Goal: Transaction & Acquisition: Obtain resource

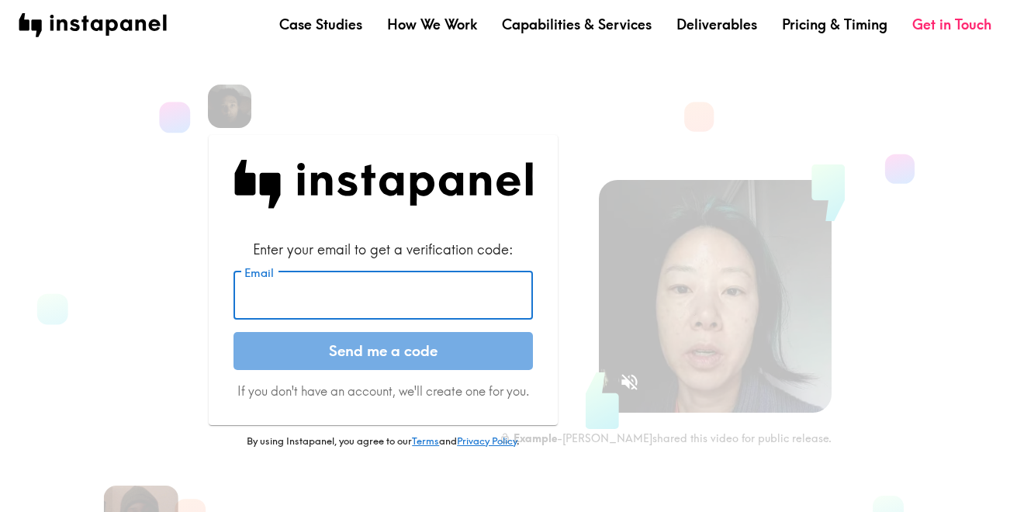
click at [366, 297] on input "Email" at bounding box center [384, 296] width 300 height 48
type input "[PERSON_NAME][EMAIL_ADDRESS][DOMAIN_NAME]"
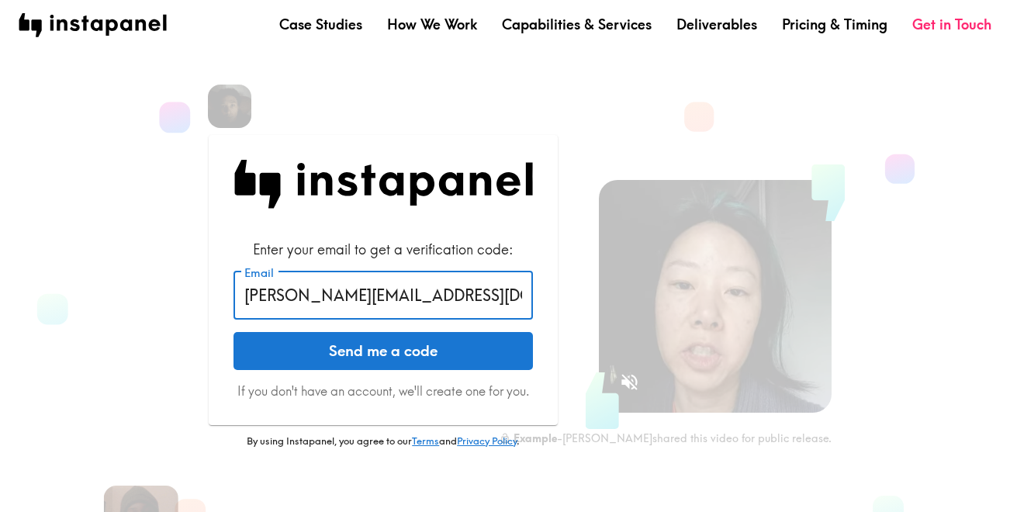
click at [360, 359] on button "Send me a code" at bounding box center [384, 351] width 300 height 39
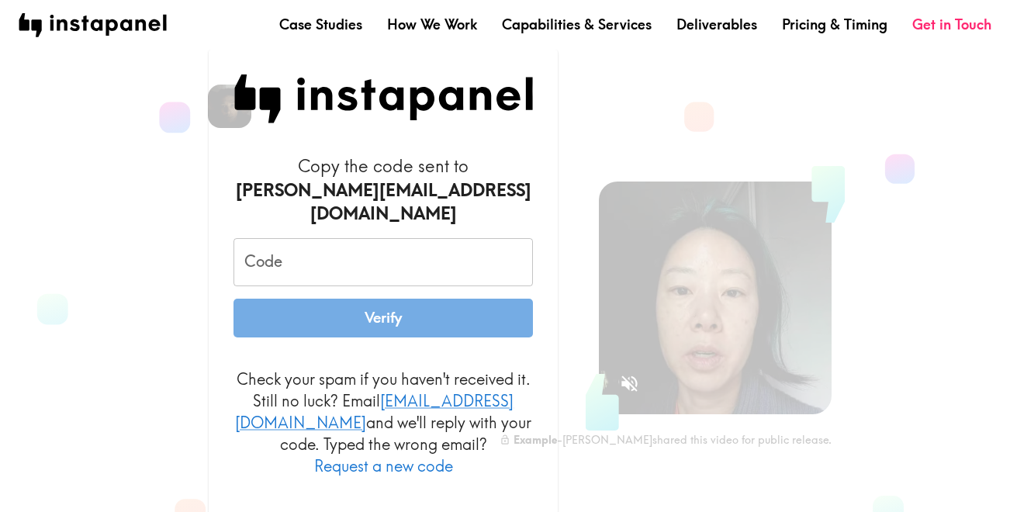
click at [283, 261] on input "Code" at bounding box center [384, 262] width 300 height 48
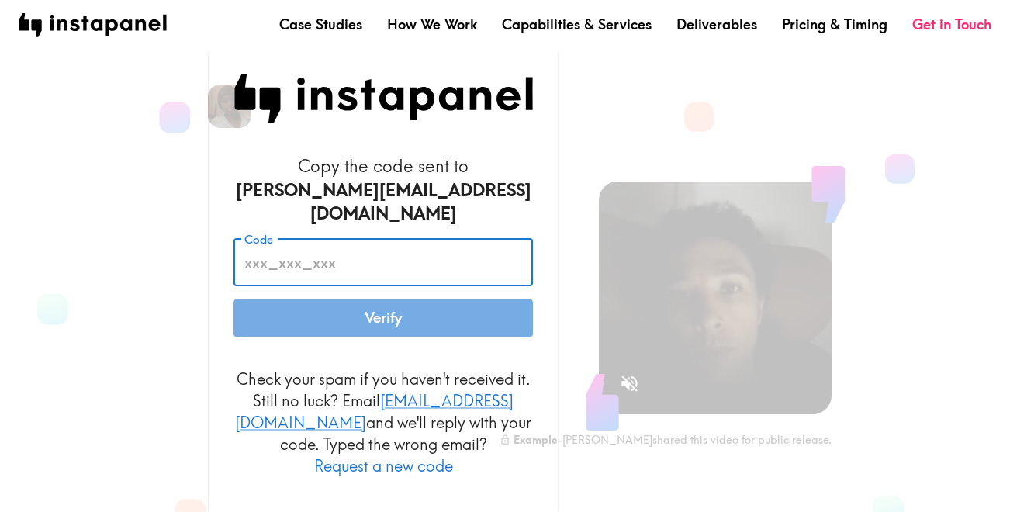
paste input "yER_fTe_E6a"
type input "yER_fTe_E6a"
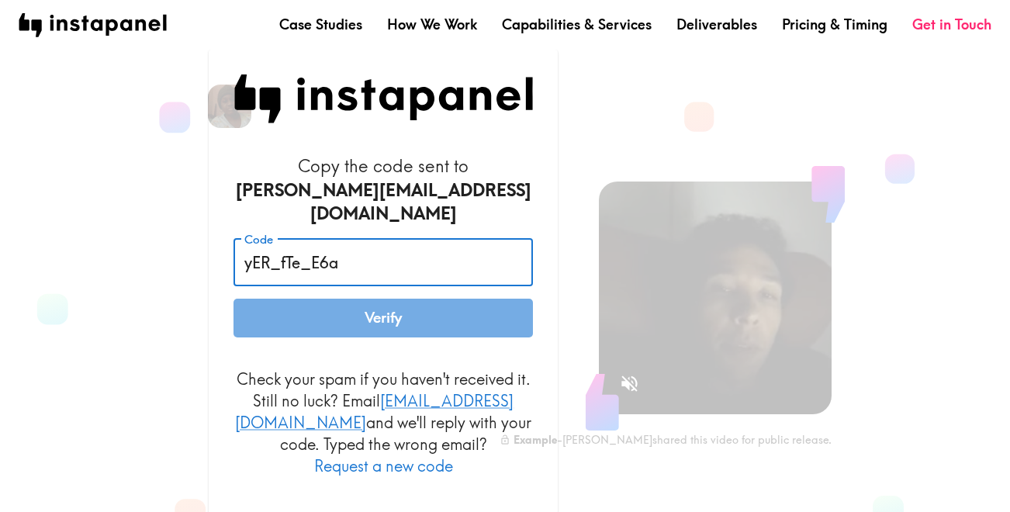
click at [278, 314] on button "Verify" at bounding box center [384, 318] width 300 height 39
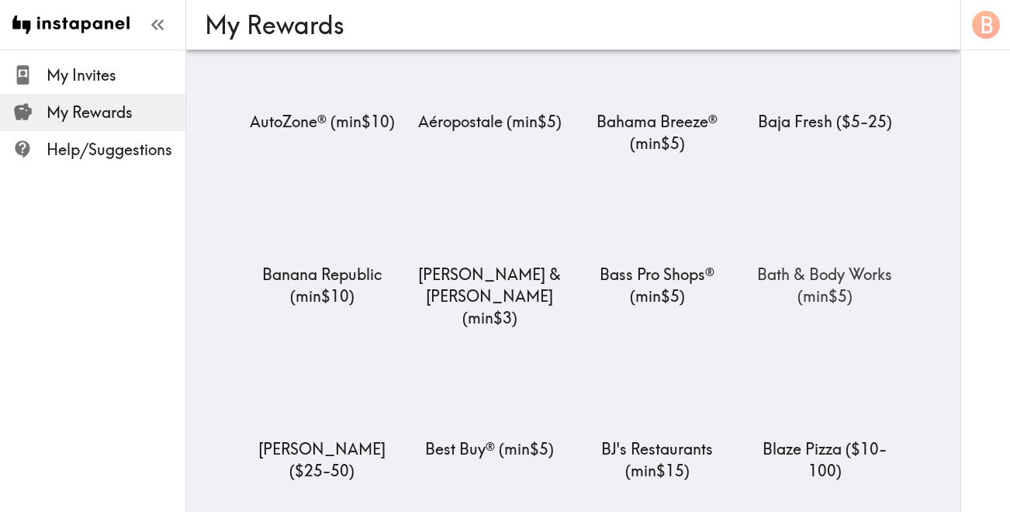
scroll to position [1253, 0]
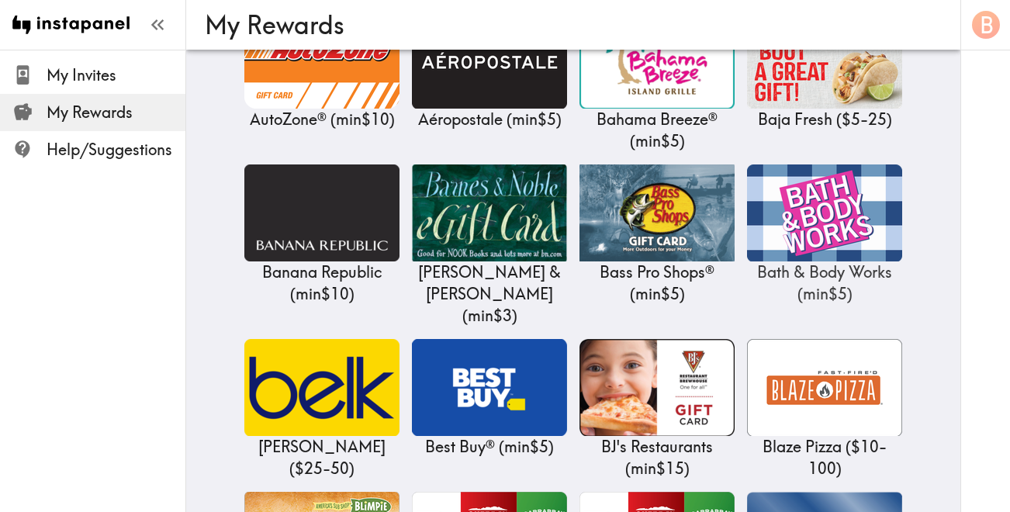
click at [808, 202] on img at bounding box center [824, 213] width 155 height 97
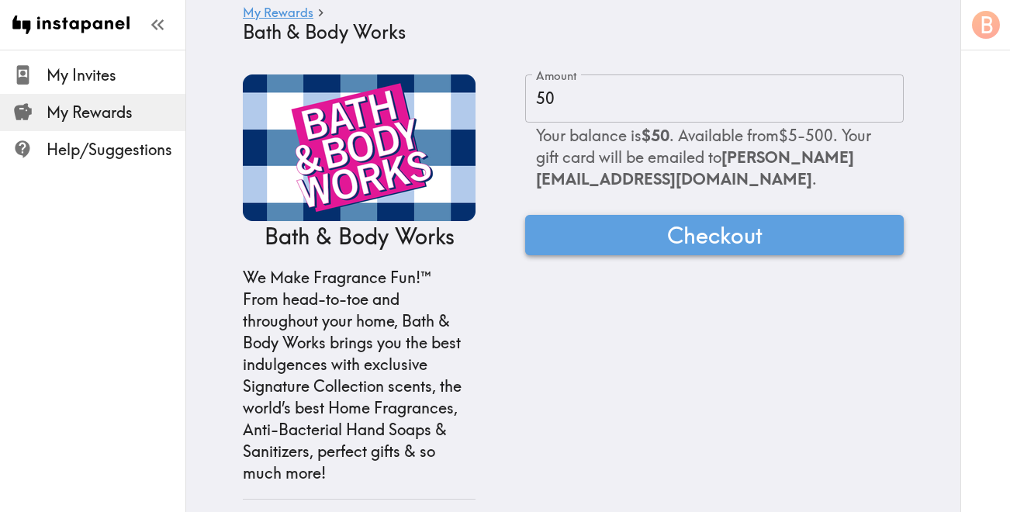
click at [664, 232] on button "Checkout" at bounding box center [714, 235] width 379 height 40
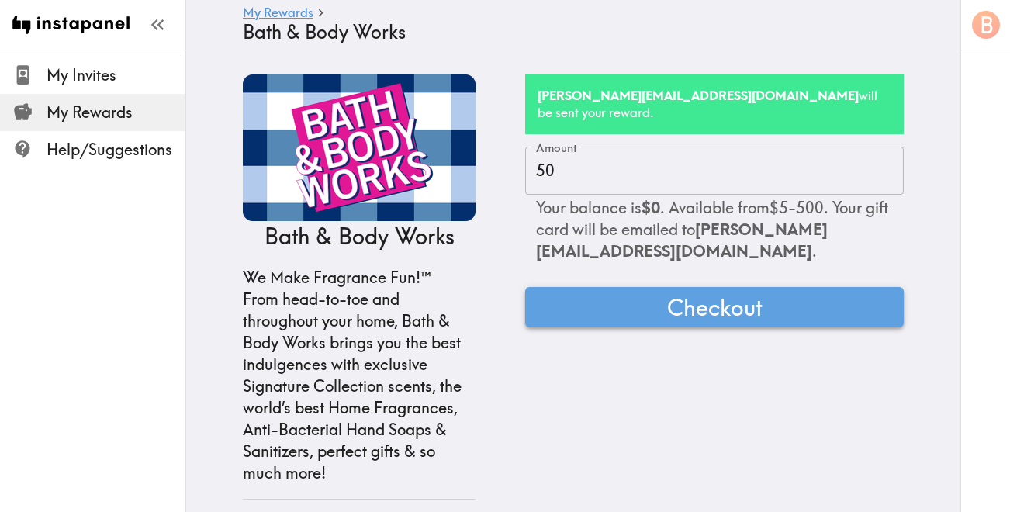
click at [641, 297] on button "Checkout" at bounding box center [714, 307] width 379 height 40
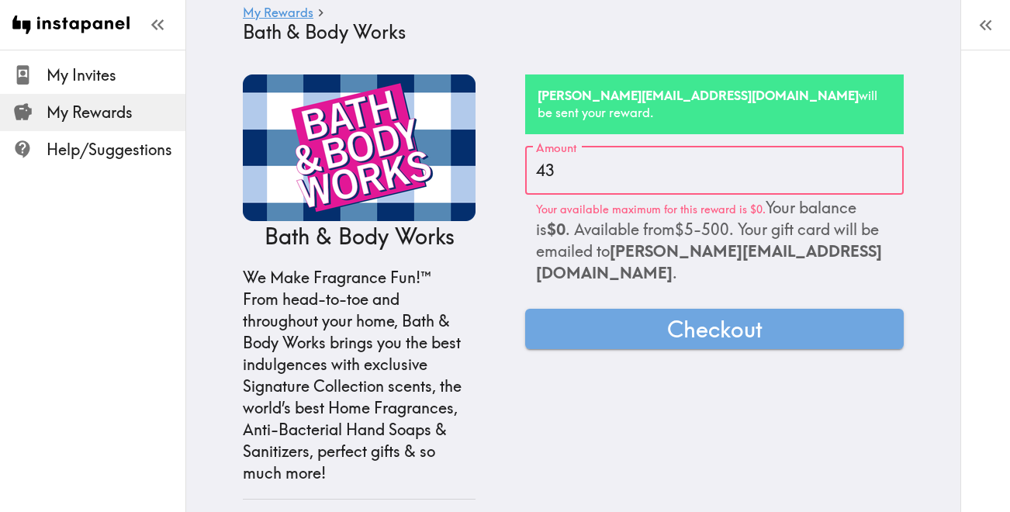
type input "43"
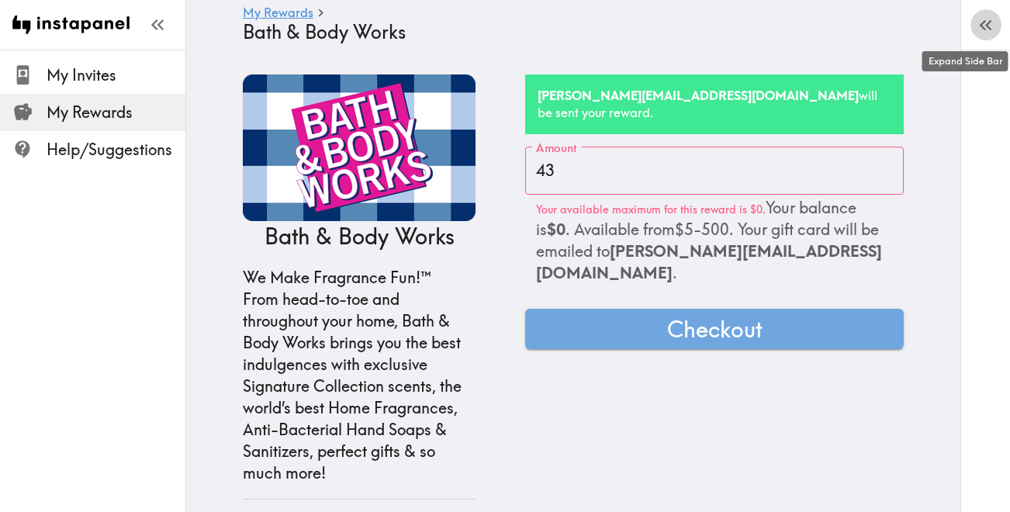
click at [992, 23] on icon "button" at bounding box center [986, 25] width 21 height 21
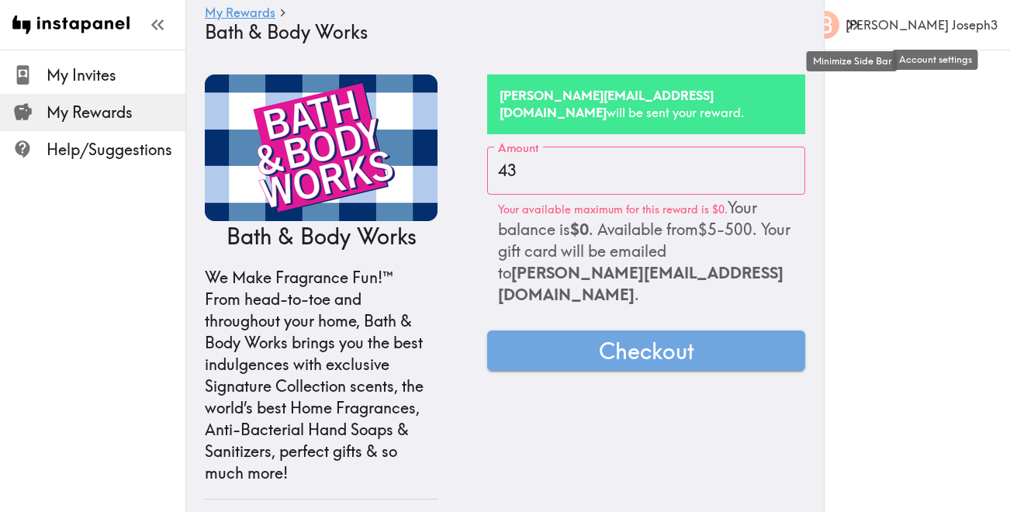
click at [840, 28] on div "B" at bounding box center [826, 25] width 28 height 28
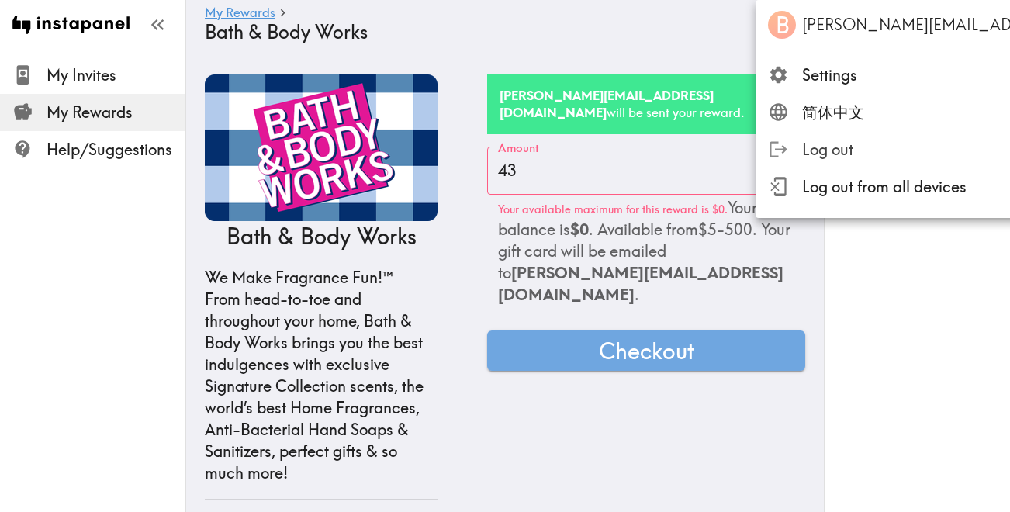
click at [835, 153] on span "Log out" at bounding box center [1004, 150] width 404 height 22
